Goal: Navigation & Orientation: Find specific page/section

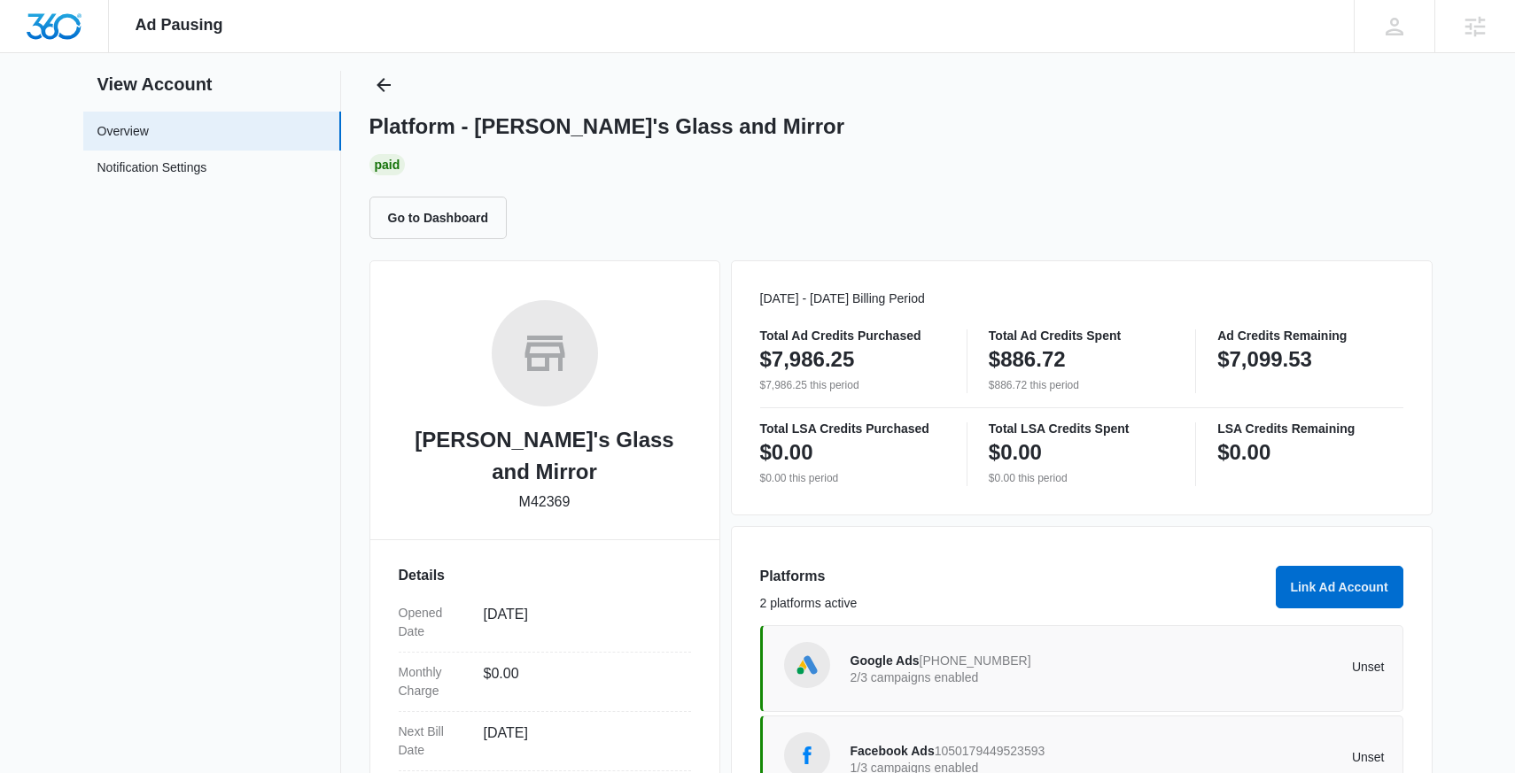
scroll to position [36, 0]
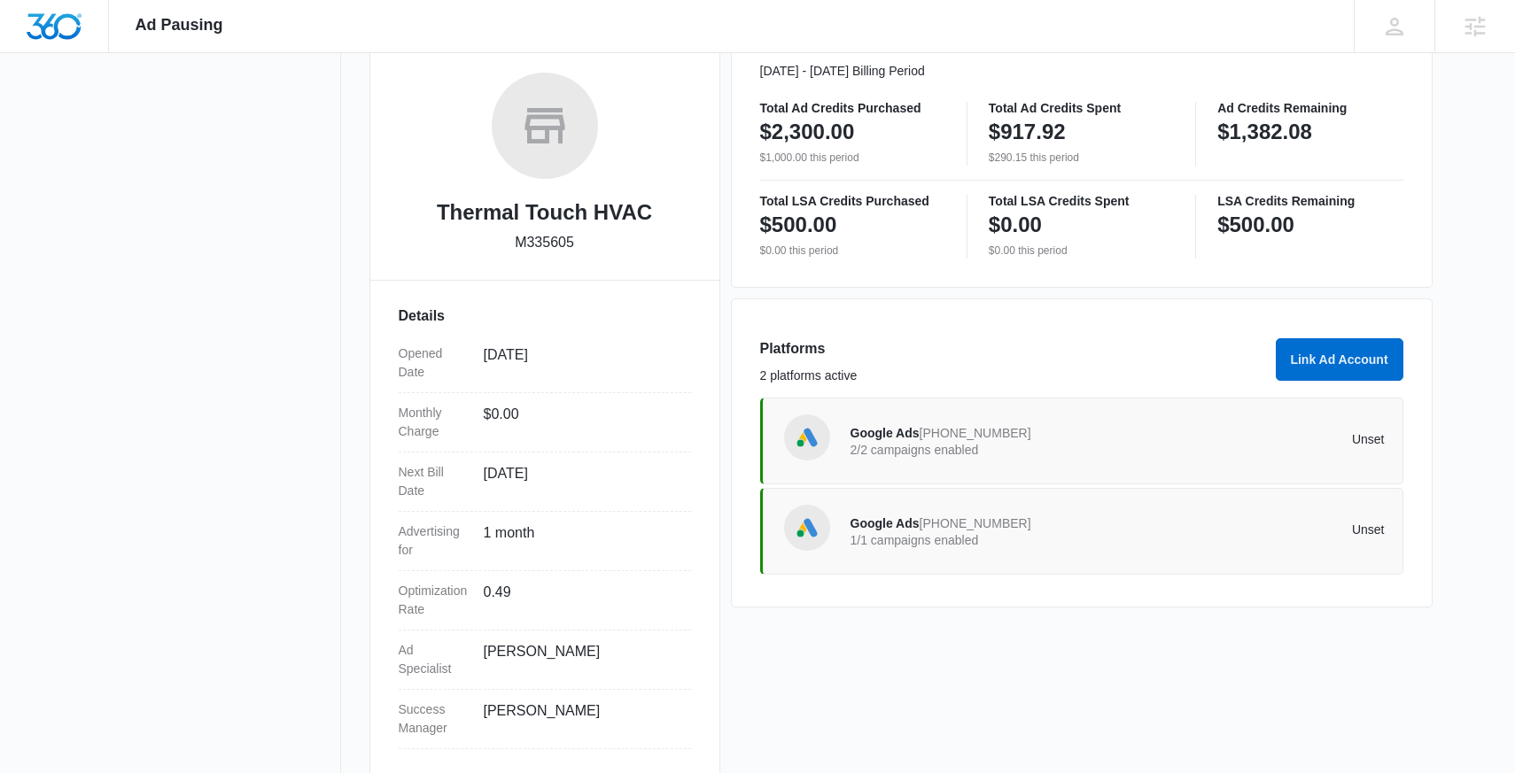
scroll to position [255, 0]
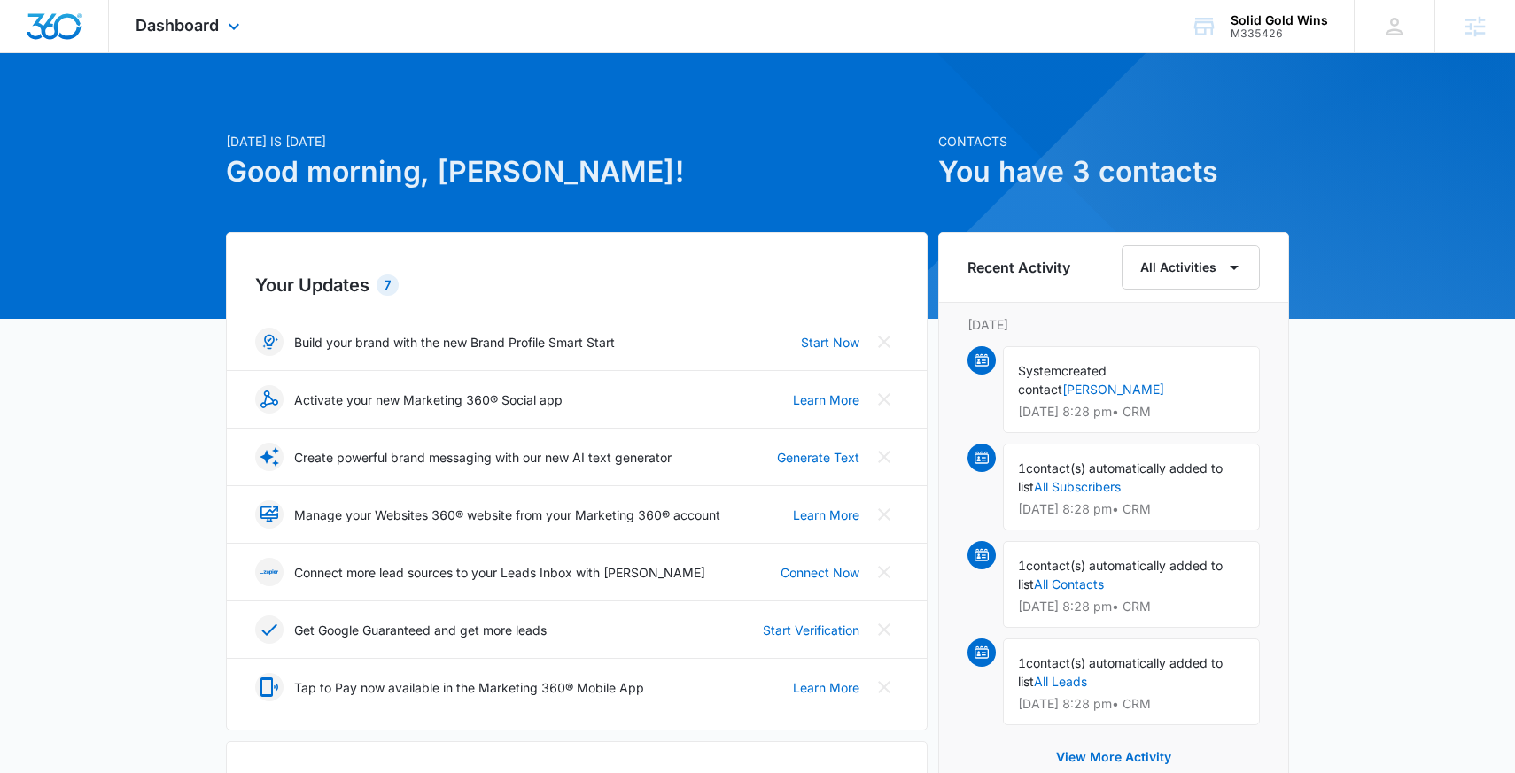
click at [185, 13] on div "Dashboard Apps Reputation Websites Forms CRM Email Social Content Ads Intellige…" at bounding box center [190, 26] width 162 height 52
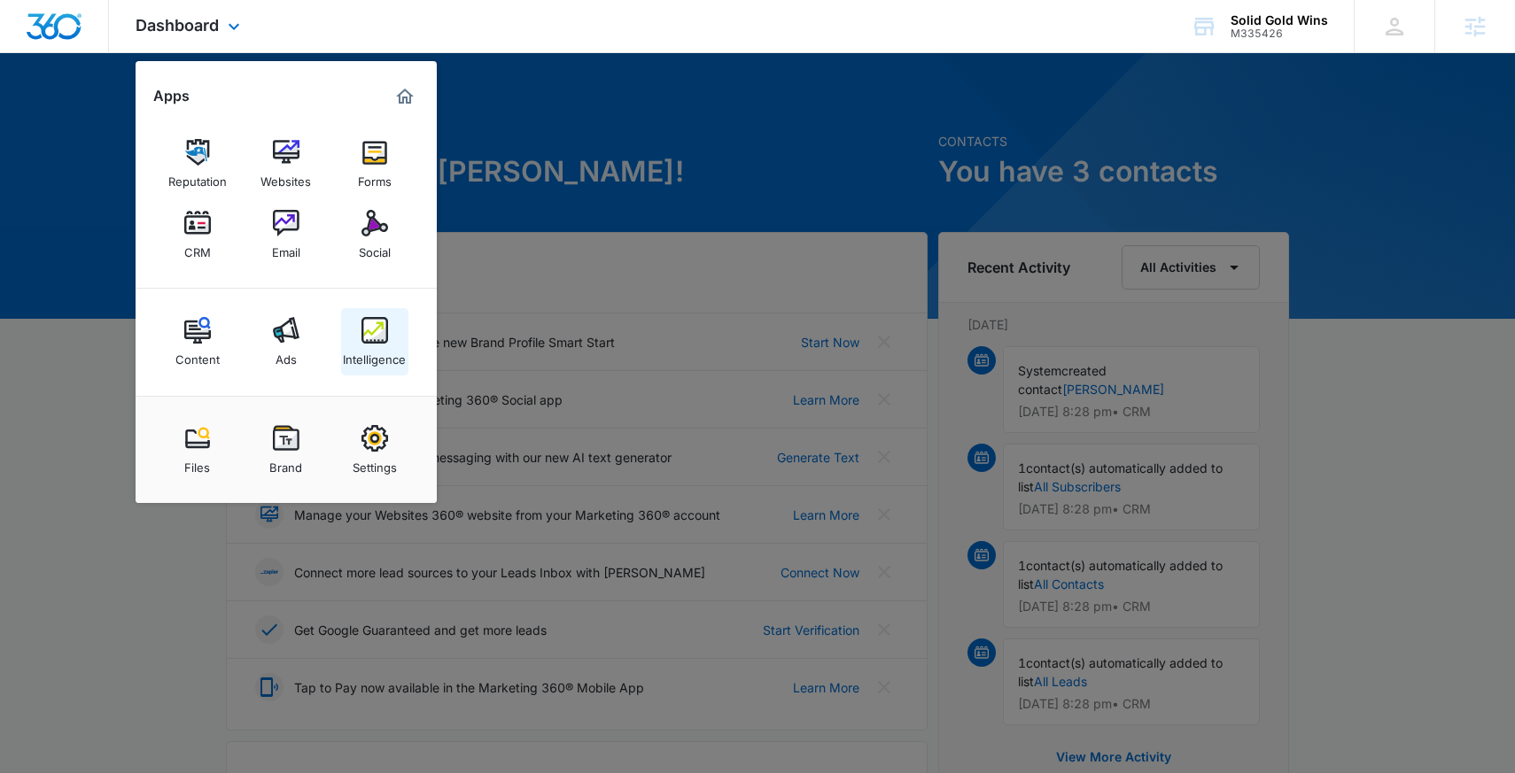
click at [367, 347] on div "Intelligence" at bounding box center [374, 355] width 63 height 23
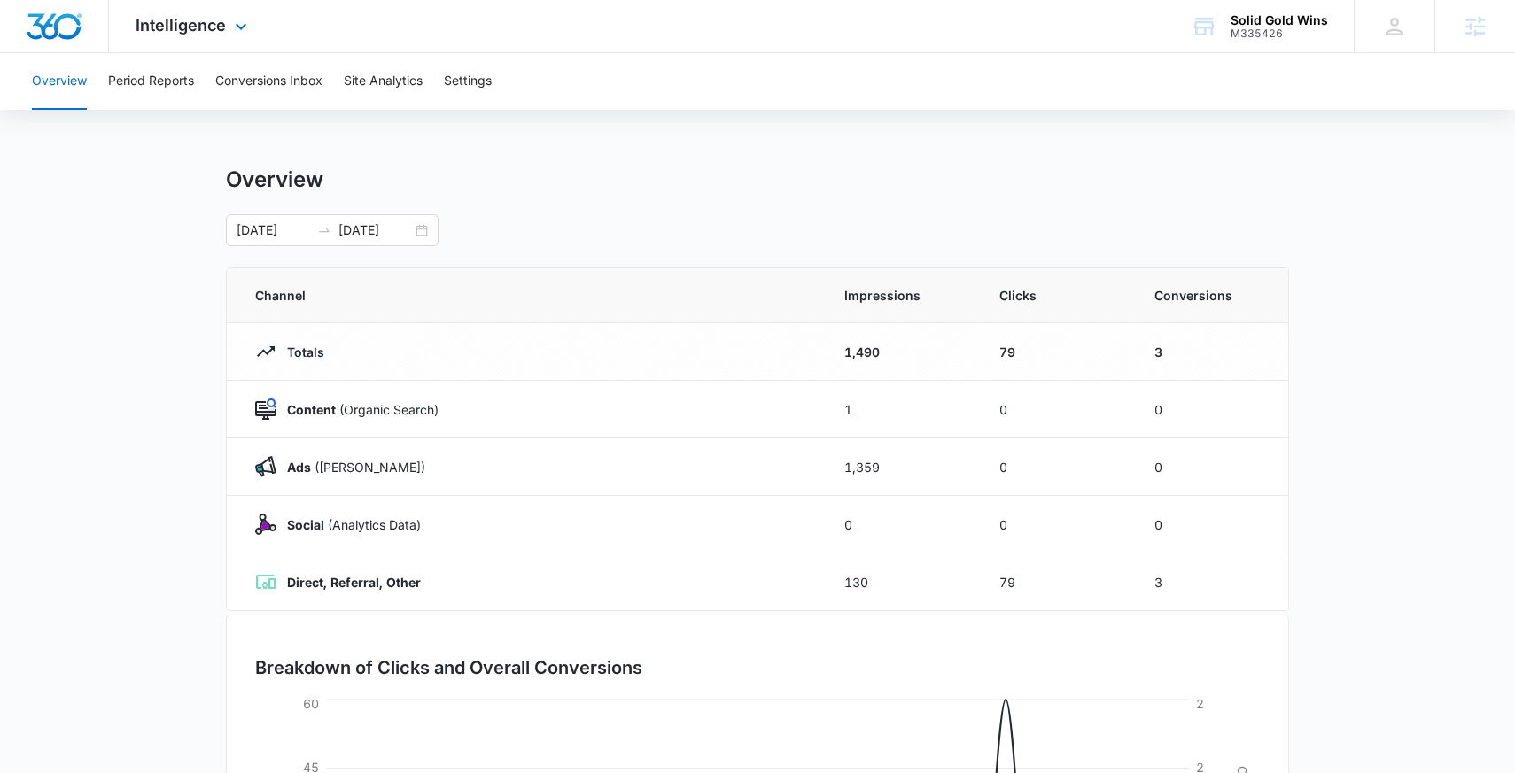
click at [229, 13] on div "Intelligence Apps Reputation Websites Forms CRM Email Social Content Ads Intell…" at bounding box center [193, 26] width 169 height 52
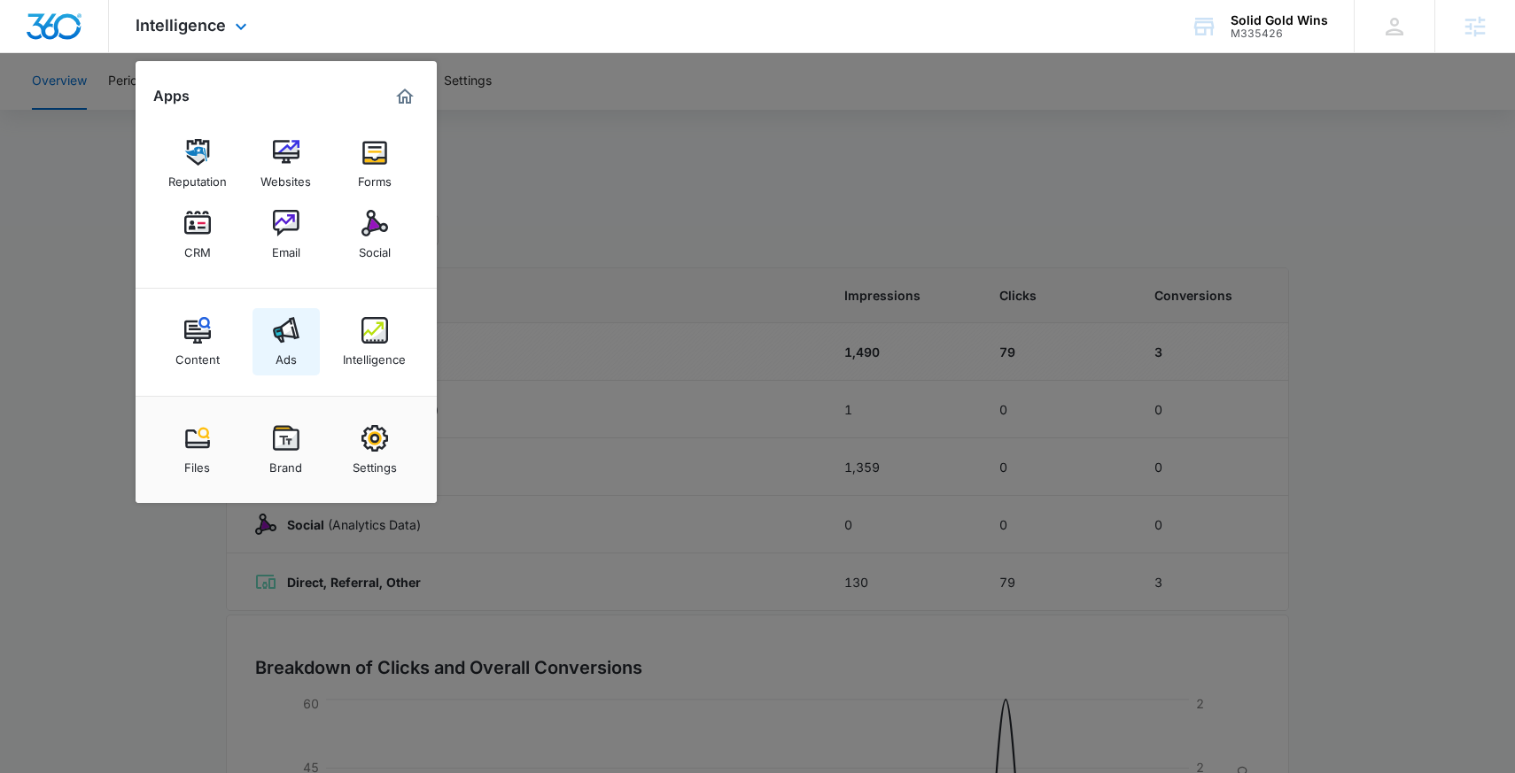
click at [285, 335] on img at bounding box center [286, 330] width 27 height 27
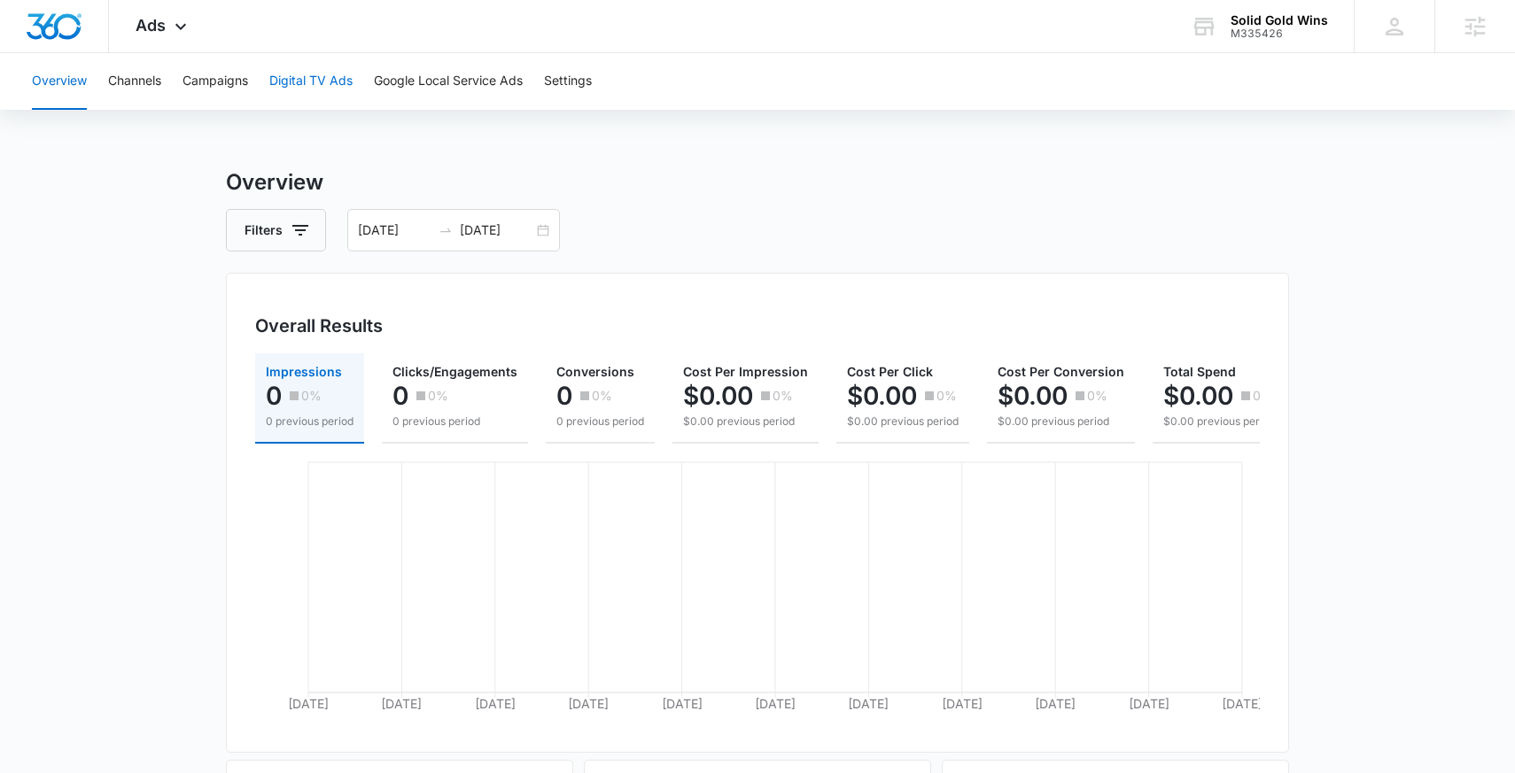
click at [308, 81] on button "Digital TV Ads" at bounding box center [310, 81] width 83 height 57
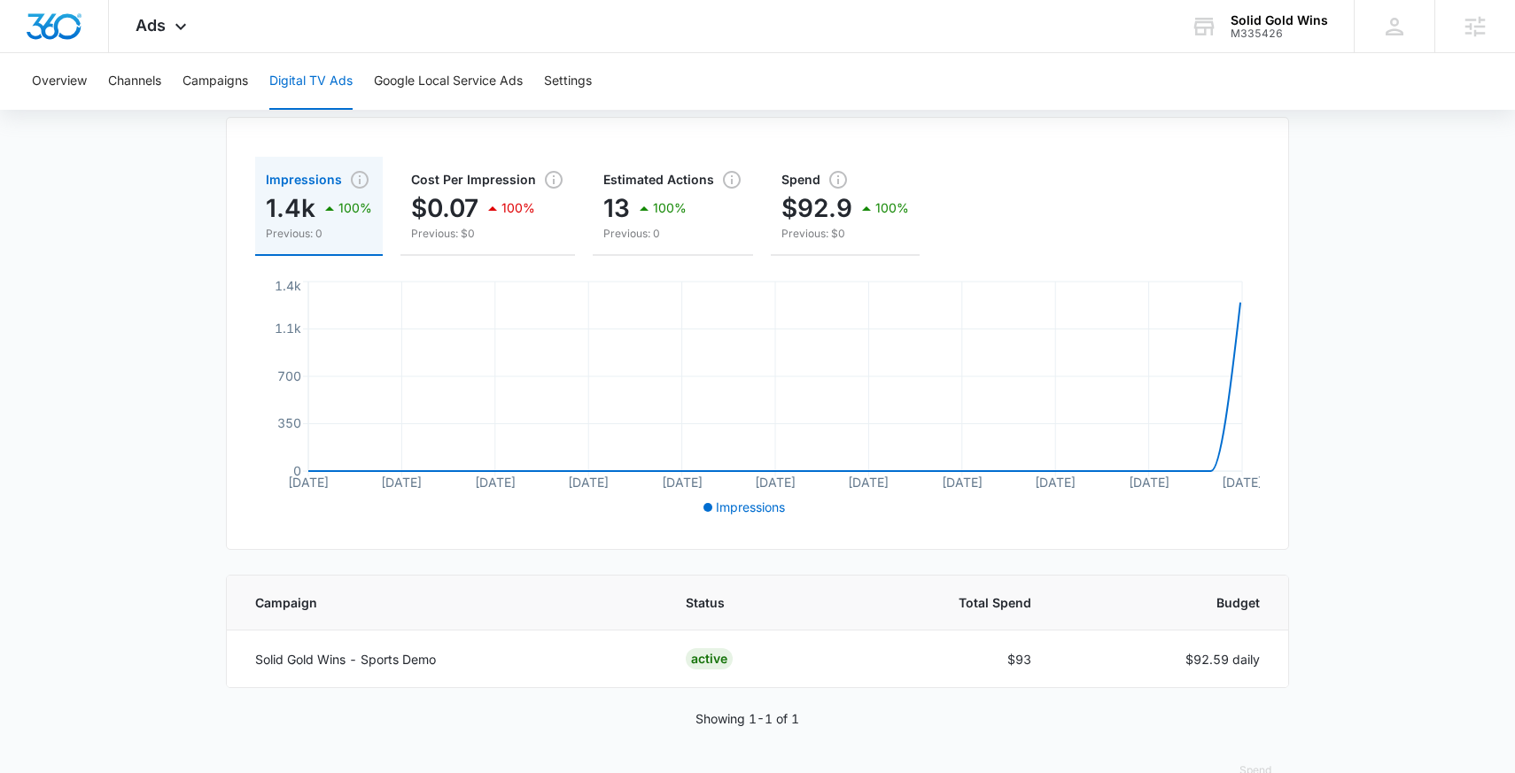
scroll to position [161, 0]
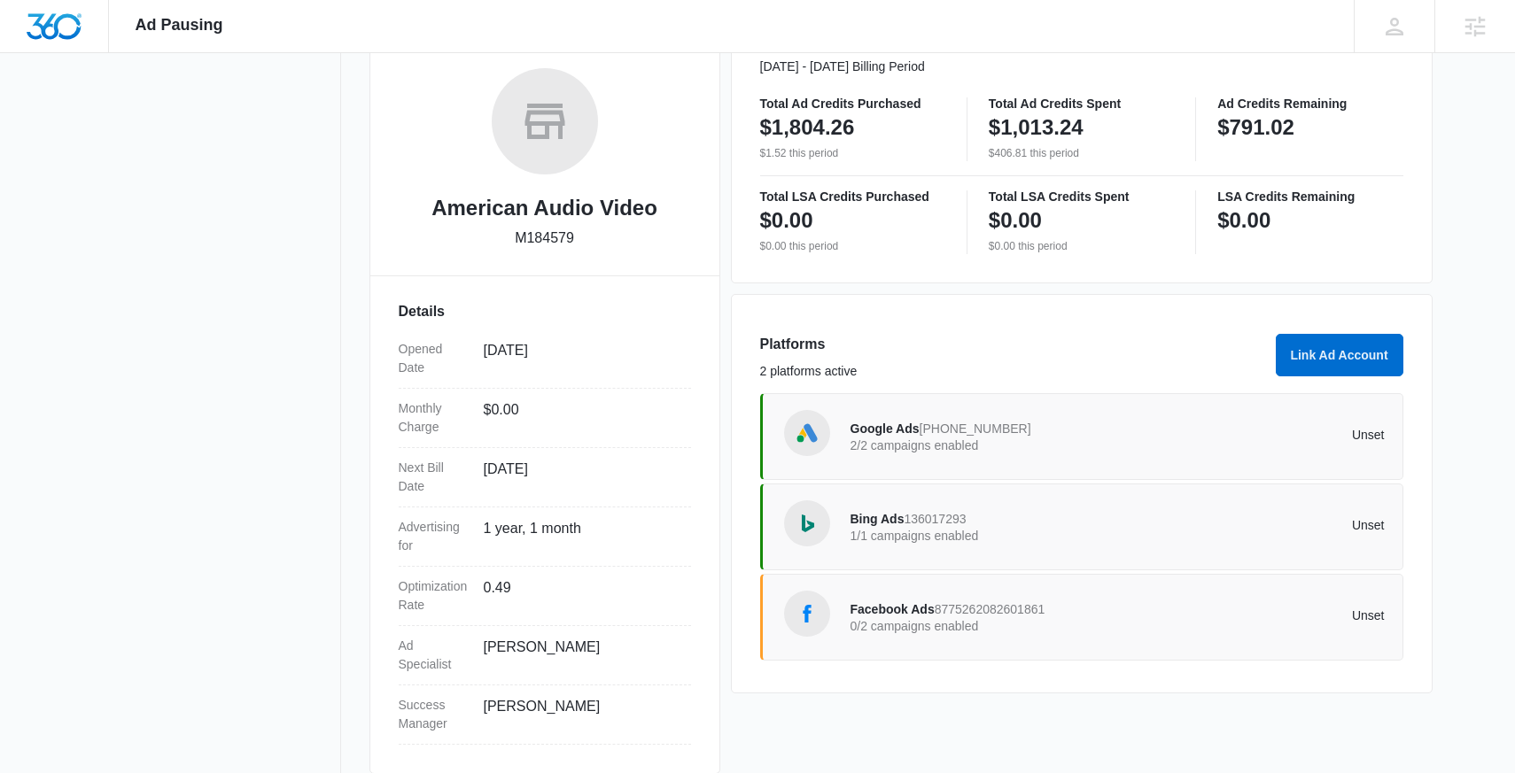
scroll to position [293, 0]
